Goal: Complete application form

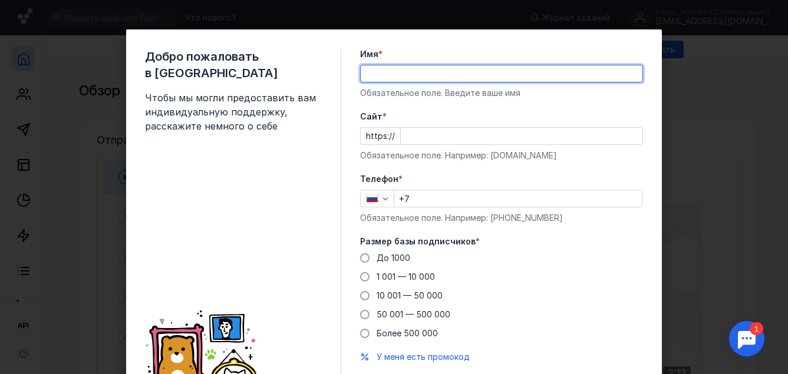
click at [372, 67] on input "Имя *" at bounding box center [502, 73] width 282 height 17
type input "D"
type input "Верона"
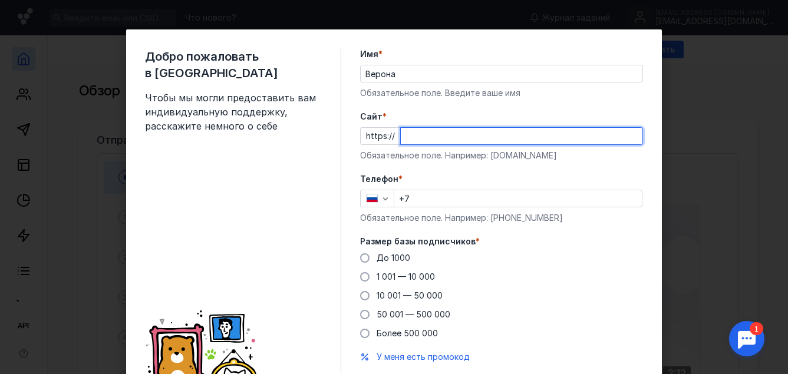
click at [475, 136] on input "Cайт *" at bounding box center [522, 136] width 242 height 17
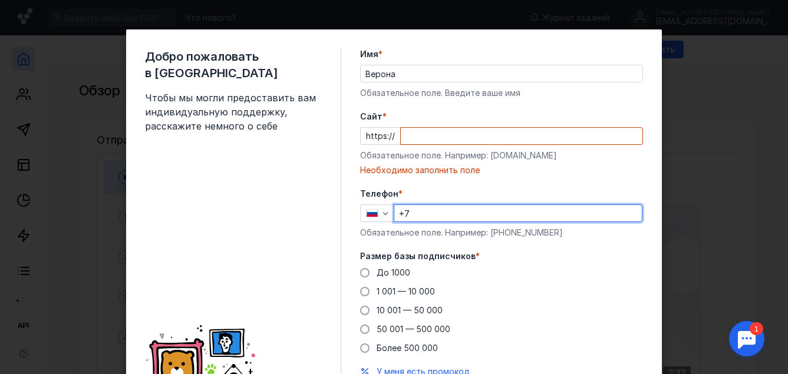
click at [417, 198] on div "Телефон * +7 Обязательное поле. Например: [PHONE_NUMBER]" at bounding box center [501, 213] width 283 height 51
type input "[PHONE_NUMBER]"
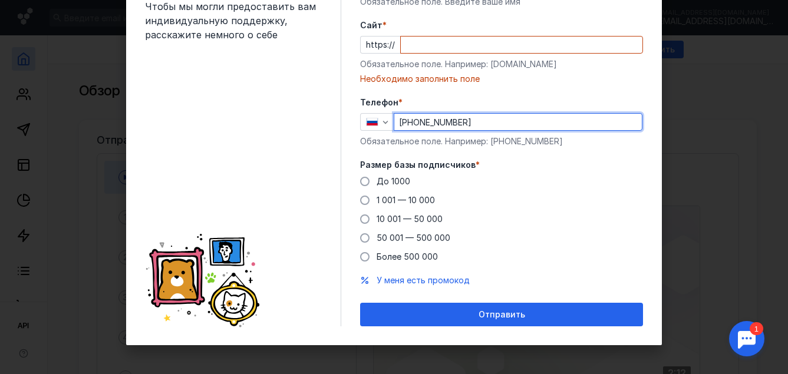
scroll to position [92, 0]
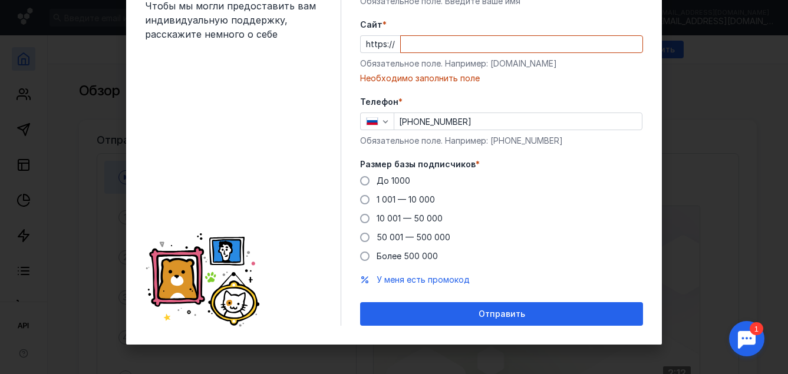
click at [618, 193] on div "До [DATE] 1 001 — 10 000 10 001 — 50 000 50 001 — 500 000 Более 500 000" at bounding box center [501, 218] width 283 height 87
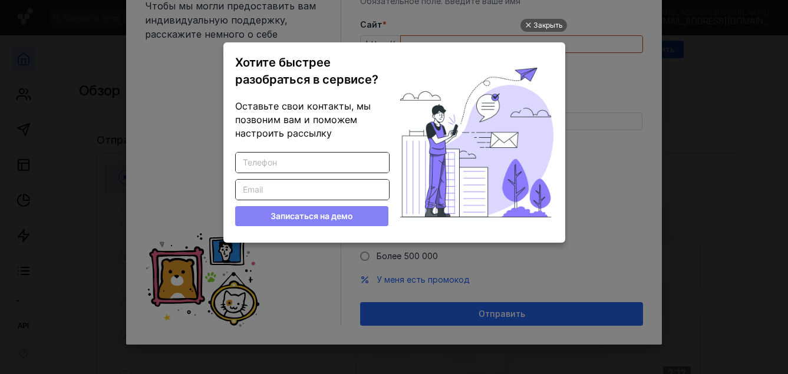
scroll to position [0, 0]
click at [543, 25] on div "Закрыть" at bounding box center [548, 25] width 29 height 13
